Goal: Find specific page/section: Find specific page/section

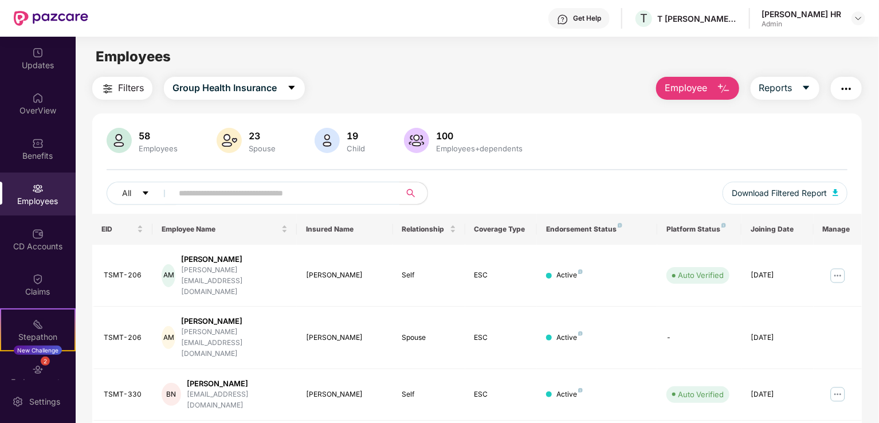
click at [23, 65] on div "Updates" at bounding box center [38, 65] width 76 height 11
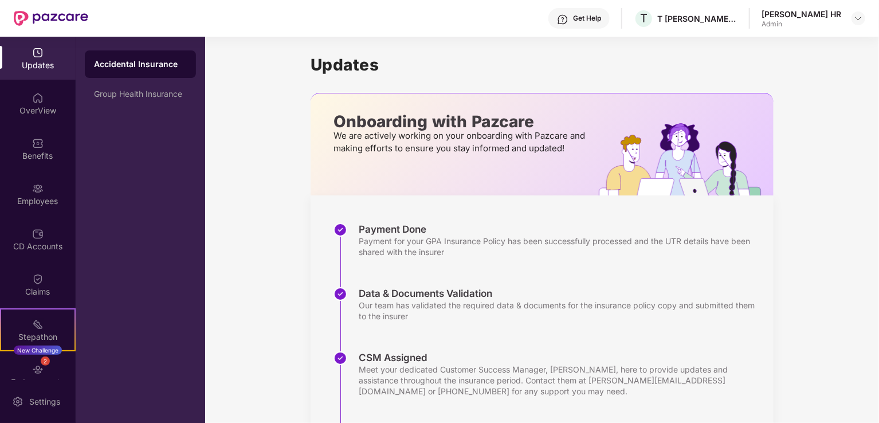
click at [112, 90] on div "Group Health Insurance" at bounding box center [140, 93] width 93 height 9
click at [42, 205] on div "Employees" at bounding box center [38, 200] width 76 height 11
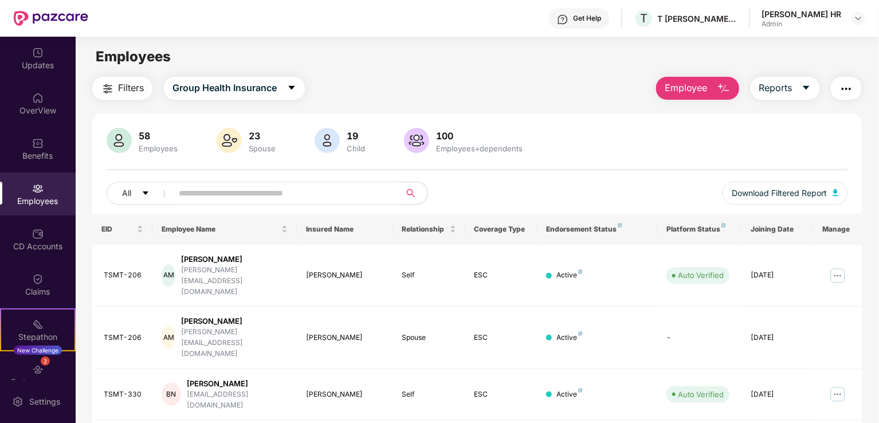
click at [39, 223] on div "CD Accounts" at bounding box center [38, 239] width 76 height 43
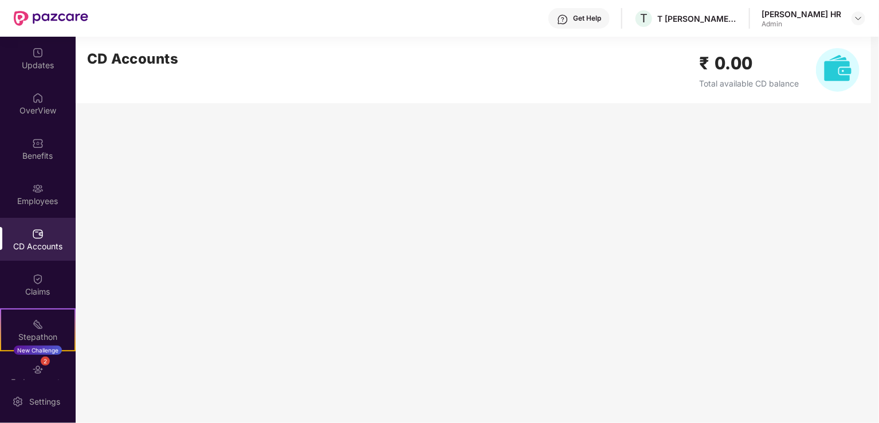
click at [377, 156] on main "CD Accounts ₹ 0.00 Total available CD balance" at bounding box center [478, 230] width 804 height 386
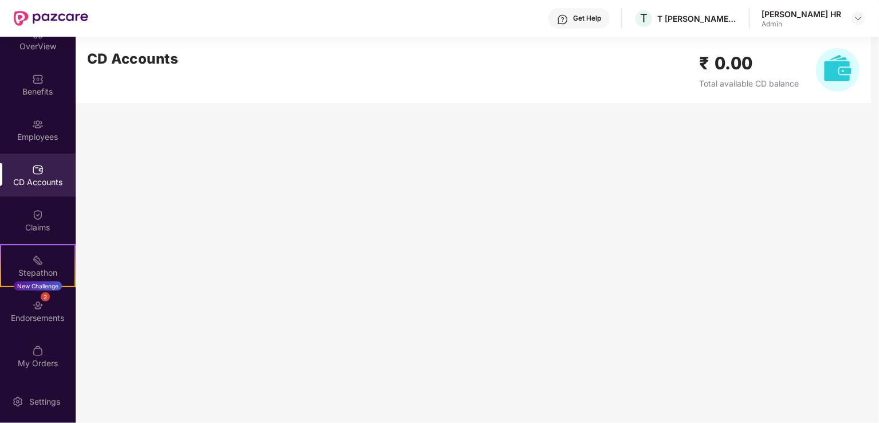
click at [28, 320] on div "Endorsements" at bounding box center [38, 317] width 76 height 11
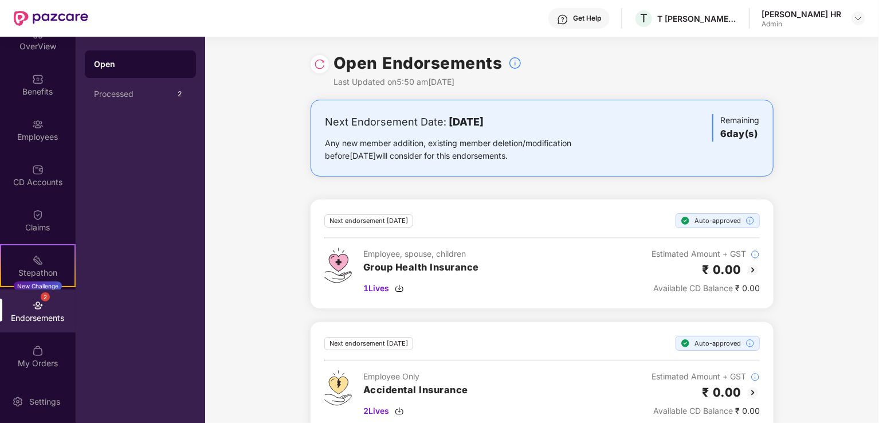
click at [158, 93] on div "Processed" at bounding box center [133, 93] width 79 height 9
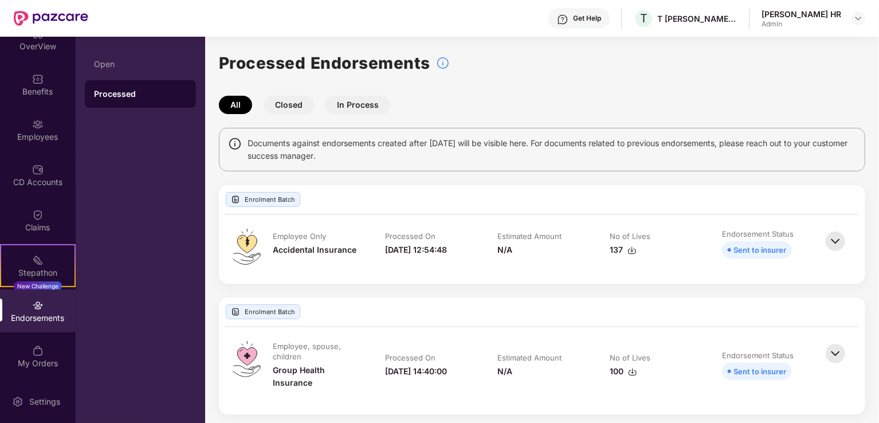
scroll to position [5, 0]
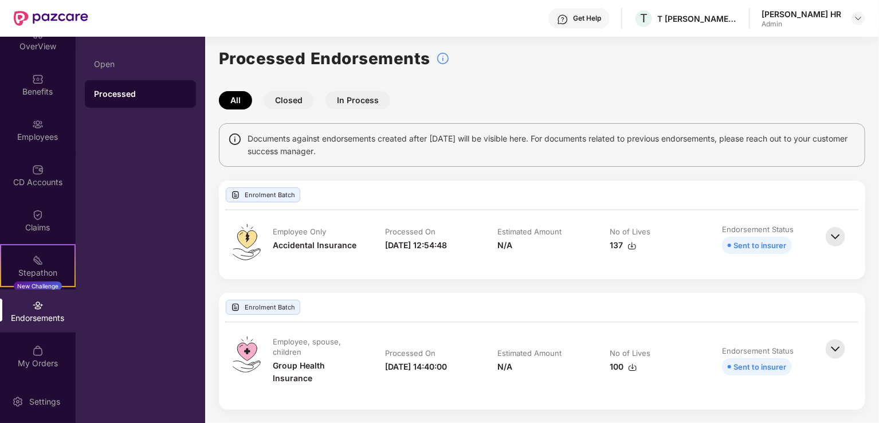
click at [135, 55] on div "Open" at bounding box center [140, 64] width 111 height 28
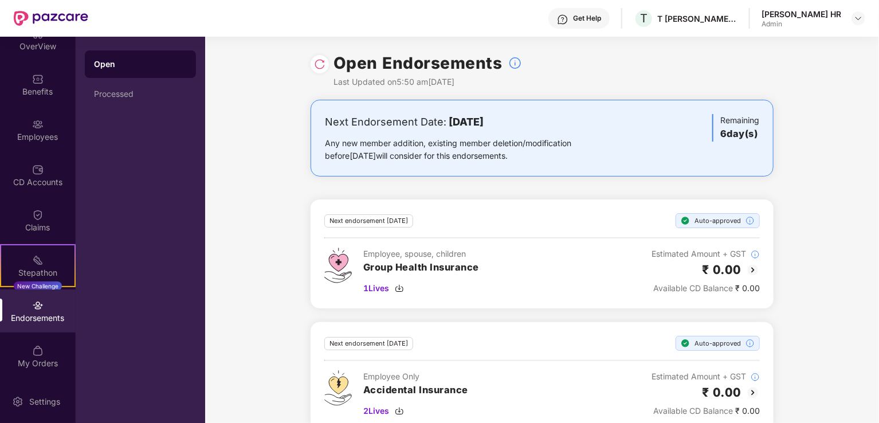
scroll to position [21, 0]
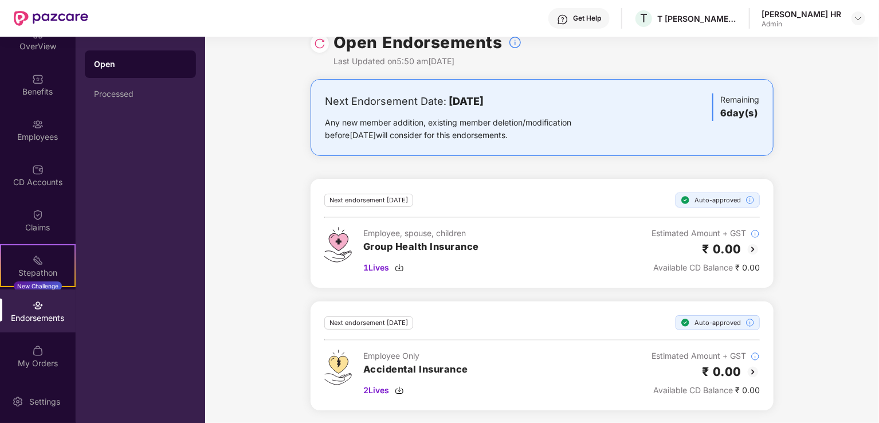
click at [314, 43] on img at bounding box center [319, 43] width 11 height 11
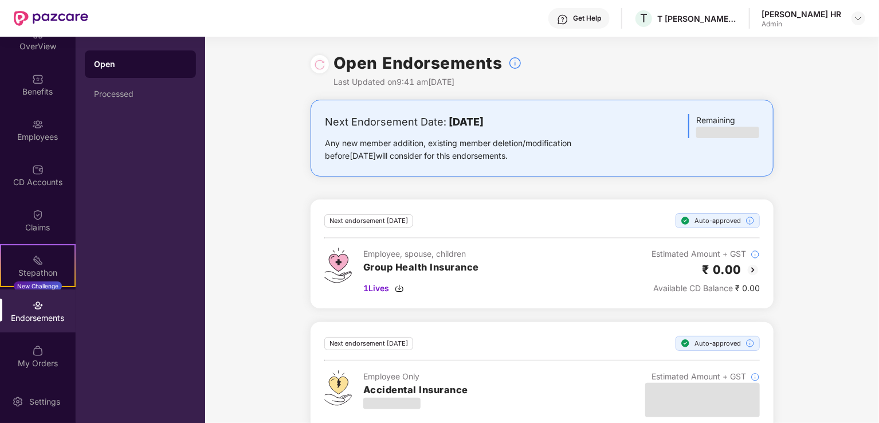
click at [33, 171] on img at bounding box center [37, 169] width 11 height 11
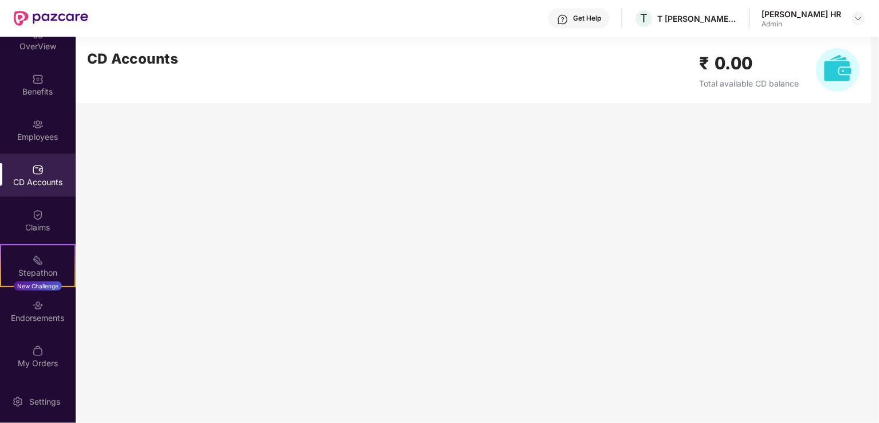
drag, startPoint x: 0, startPoint y: 162, endPoint x: 15, endPoint y: 139, distance: 27.7
click at [15, 139] on div "Updates OverView Benefits Employees CD Accounts Claims Stepathon New Challenge …" at bounding box center [38, 208] width 76 height 343
click at [15, 139] on div "Employees" at bounding box center [38, 136] width 76 height 11
